Goal: Check status: Check status

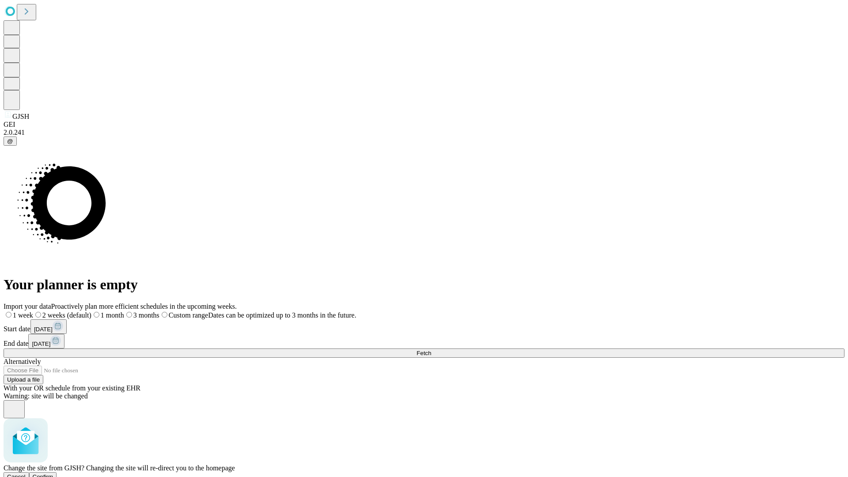
click at [53, 473] on span "Confirm" at bounding box center [43, 476] width 21 height 7
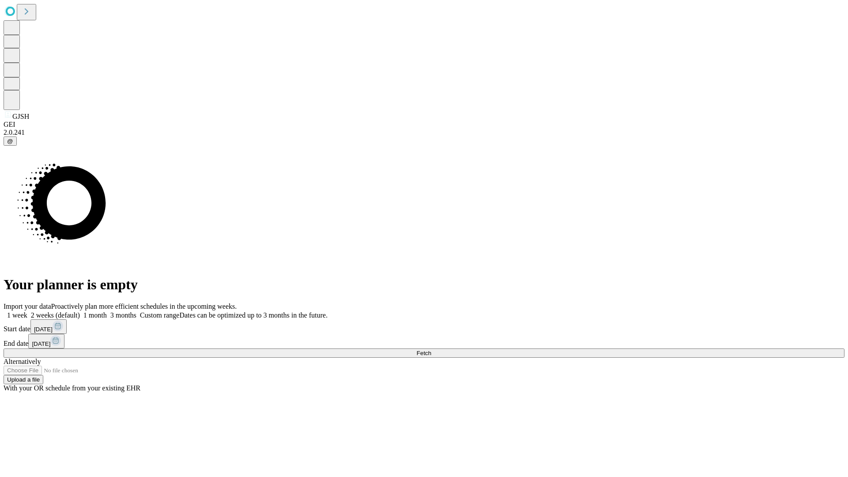
click at [80, 311] on label "2 weeks (default)" at bounding box center [53, 315] width 53 height 8
click at [431, 350] on span "Fetch" at bounding box center [423, 353] width 15 height 7
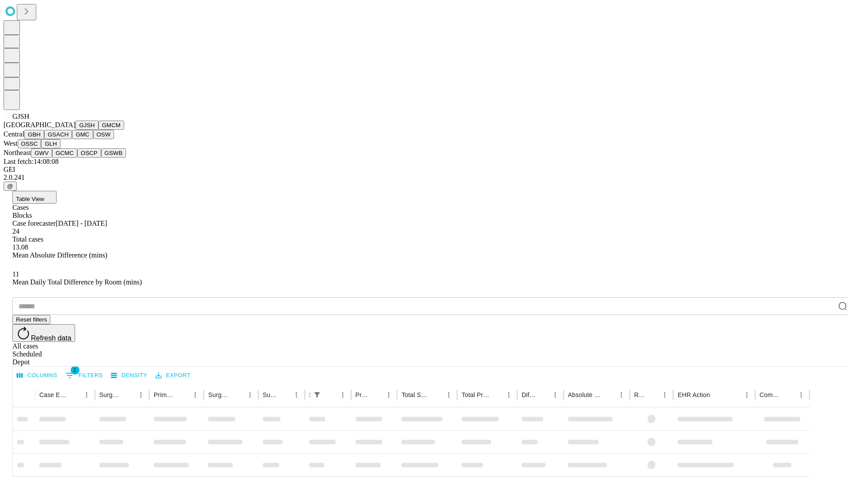
click at [98, 130] on button "GMCM" at bounding box center [111, 125] width 26 height 9
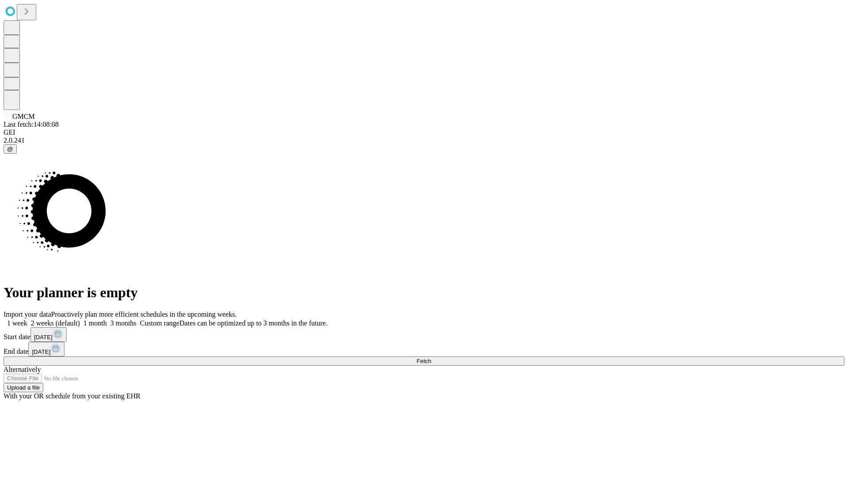
click at [80, 319] on label "2 weeks (default)" at bounding box center [53, 323] width 53 height 8
click at [431, 358] on span "Fetch" at bounding box center [423, 361] width 15 height 7
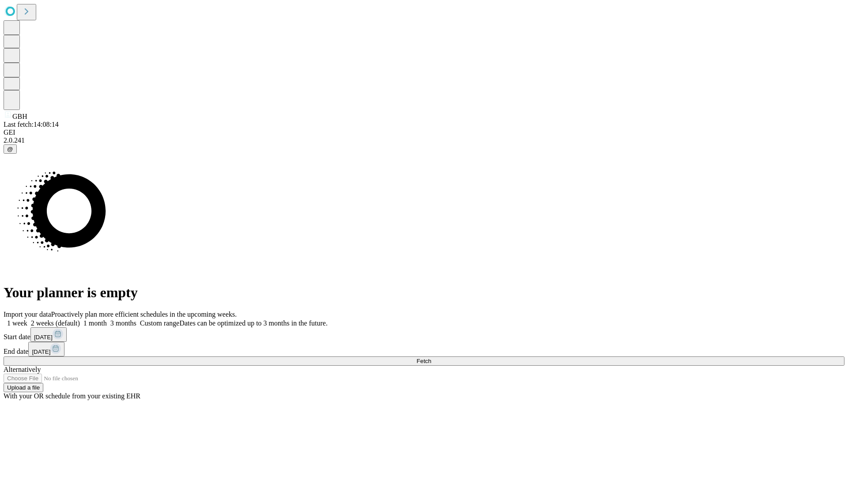
click at [80, 319] on label "2 weeks (default)" at bounding box center [53, 323] width 53 height 8
click at [431, 358] on span "Fetch" at bounding box center [423, 361] width 15 height 7
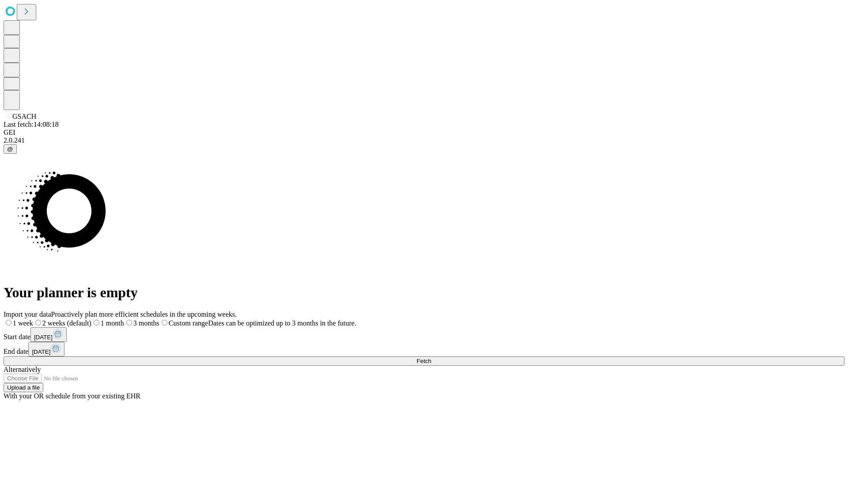
click at [91, 319] on label "2 weeks (default)" at bounding box center [62, 323] width 58 height 8
click at [431, 358] on span "Fetch" at bounding box center [423, 361] width 15 height 7
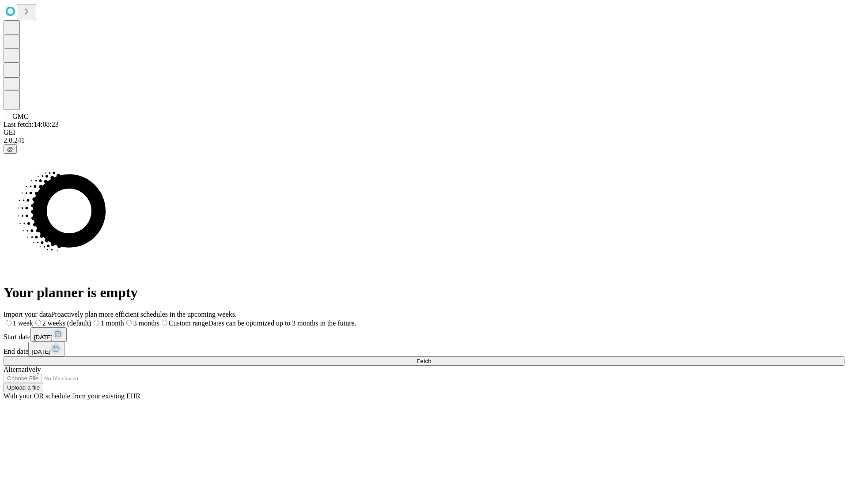
click at [91, 319] on label "2 weeks (default)" at bounding box center [62, 323] width 58 height 8
click at [431, 358] on span "Fetch" at bounding box center [423, 361] width 15 height 7
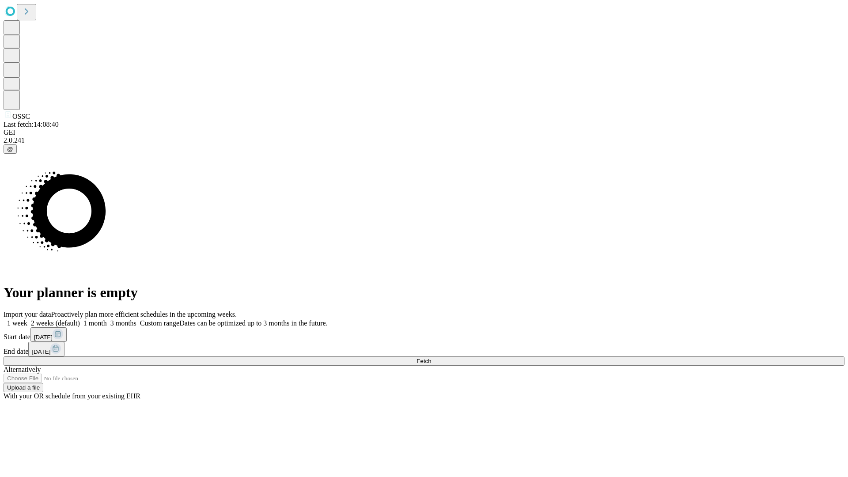
click at [80, 319] on label "2 weeks (default)" at bounding box center [53, 323] width 53 height 8
click at [431, 358] on span "Fetch" at bounding box center [423, 361] width 15 height 7
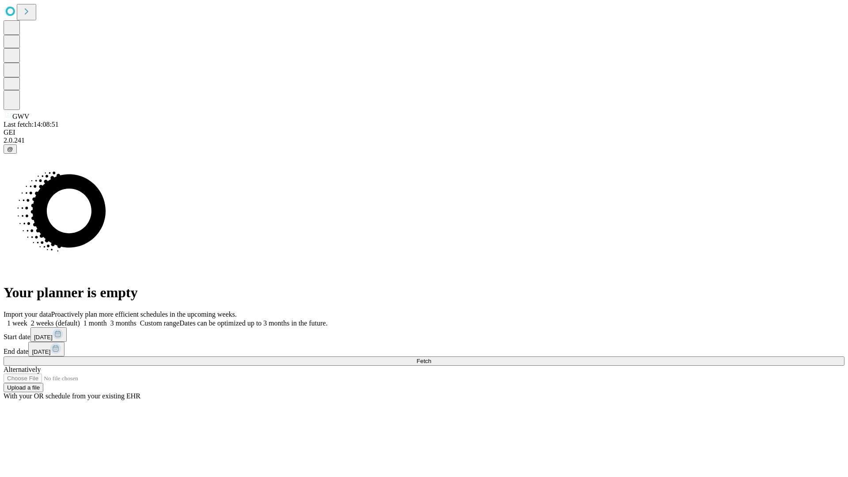
click at [80, 319] on label "2 weeks (default)" at bounding box center [53, 323] width 53 height 8
click at [431, 358] on span "Fetch" at bounding box center [423, 361] width 15 height 7
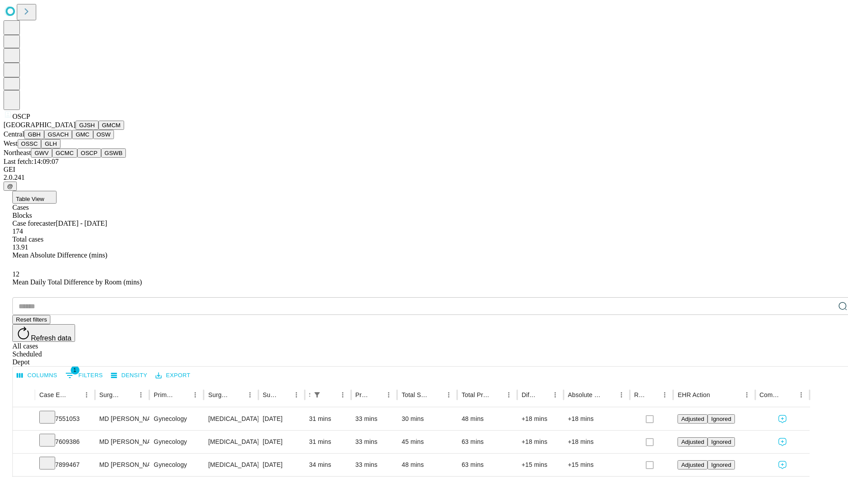
click at [101, 158] on button "GSWB" at bounding box center [113, 152] width 25 height 9
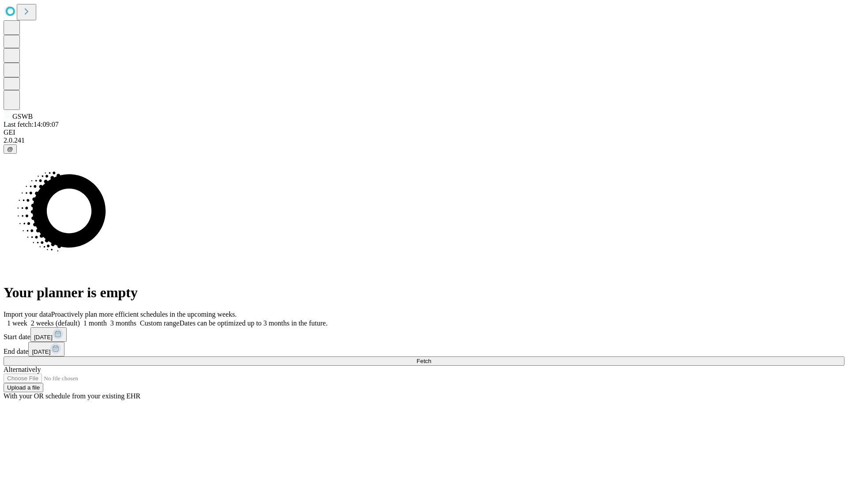
click at [80, 319] on label "2 weeks (default)" at bounding box center [53, 323] width 53 height 8
click at [431, 358] on span "Fetch" at bounding box center [423, 361] width 15 height 7
